Goal: Information Seeking & Learning: Compare options

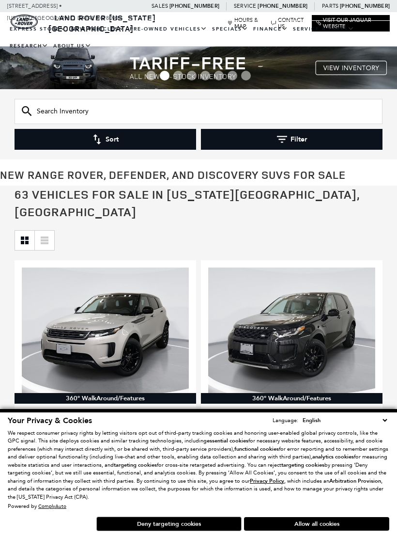
click at [290, 143] on button "Filter" at bounding box center [292, 139] width 182 height 21
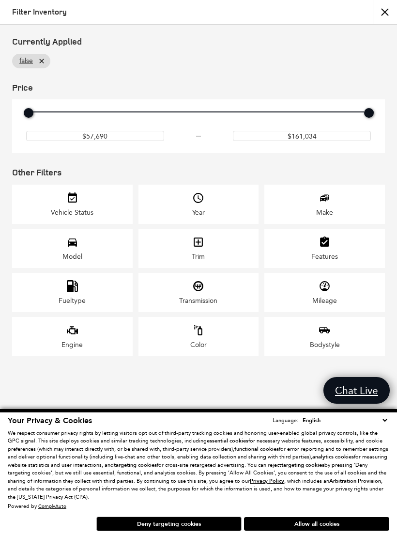
click at [89, 254] on div "Model" at bounding box center [72, 248] width 121 height 39
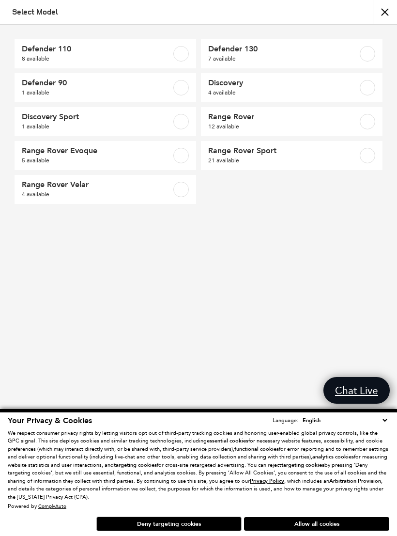
click at [368, 160] on label at bounding box center [368, 156] width 16 height 16
type input "$88,764"
type input "$127,179"
checkbox input "true"
click at [201, 519] on button "Deny targeting cookies" at bounding box center [168, 524] width 145 height 15
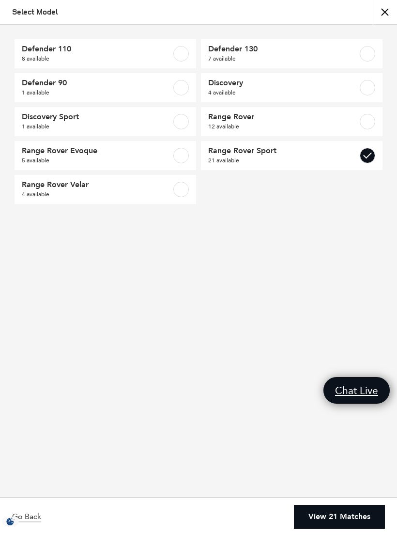
click at [356, 507] on link "View 21 Matches" at bounding box center [339, 517] width 91 height 24
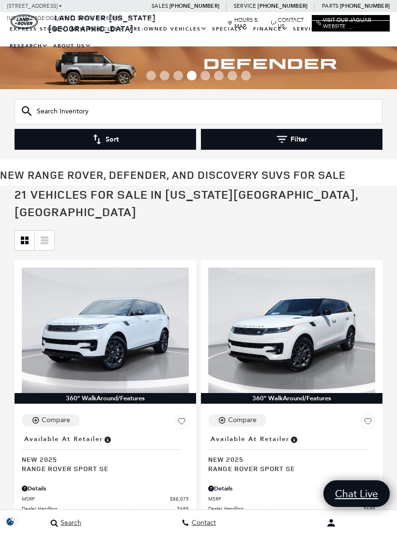
click at [312, 136] on button "Filter" at bounding box center [292, 139] width 182 height 21
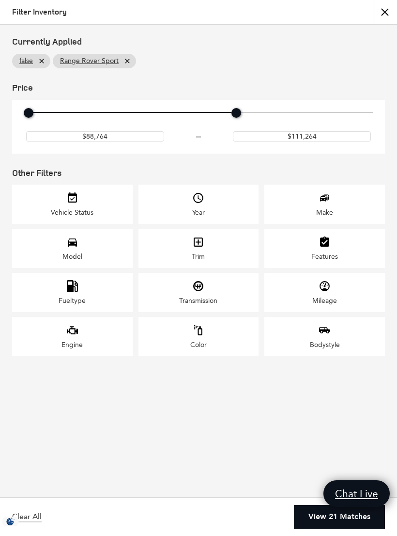
type input "$110,764"
click at [351, 516] on link "View 16 Matches" at bounding box center [339, 517] width 91 height 24
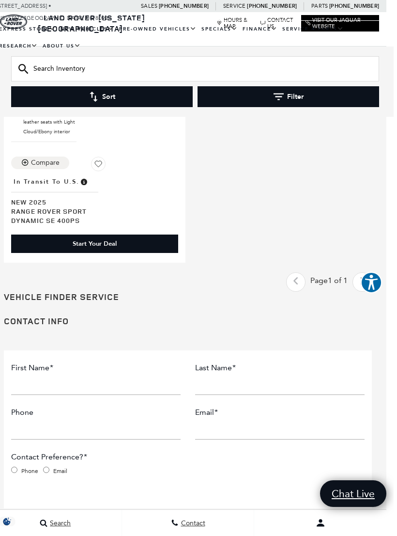
scroll to position [3444, 7]
